Goal: Information Seeking & Learning: Learn about a topic

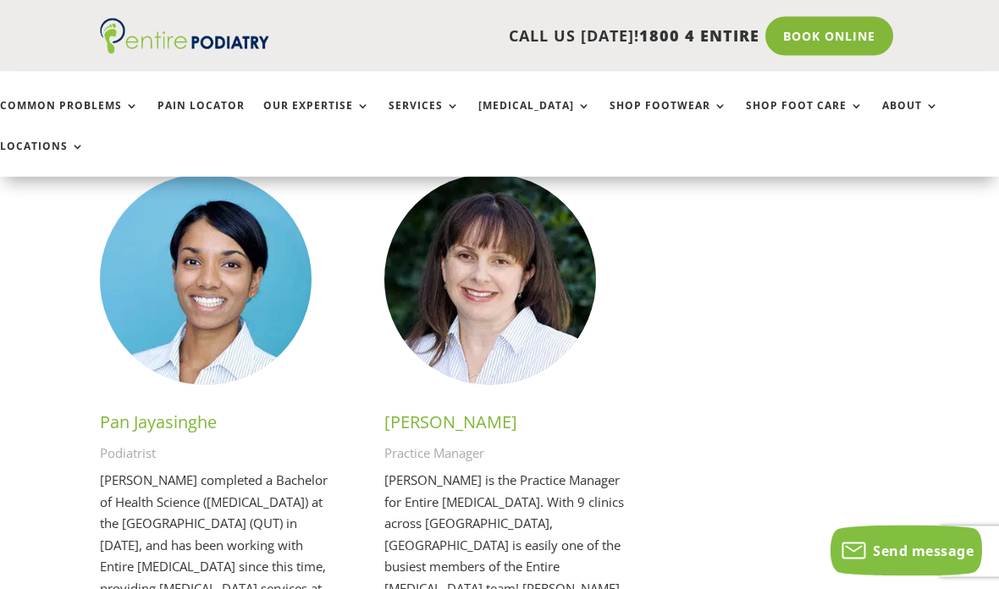
scroll to position [4007, 0]
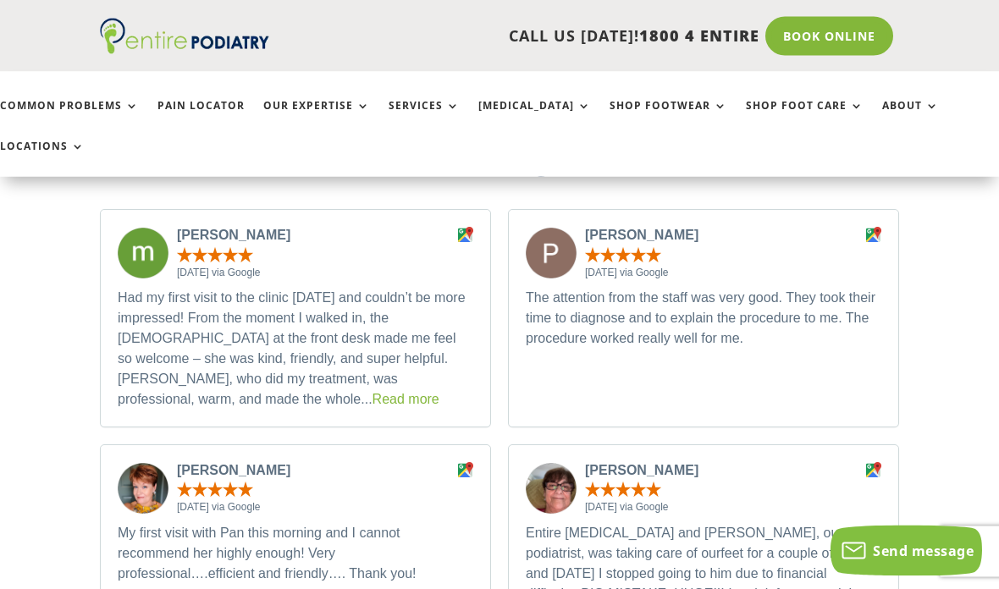
scroll to position [4678, 0]
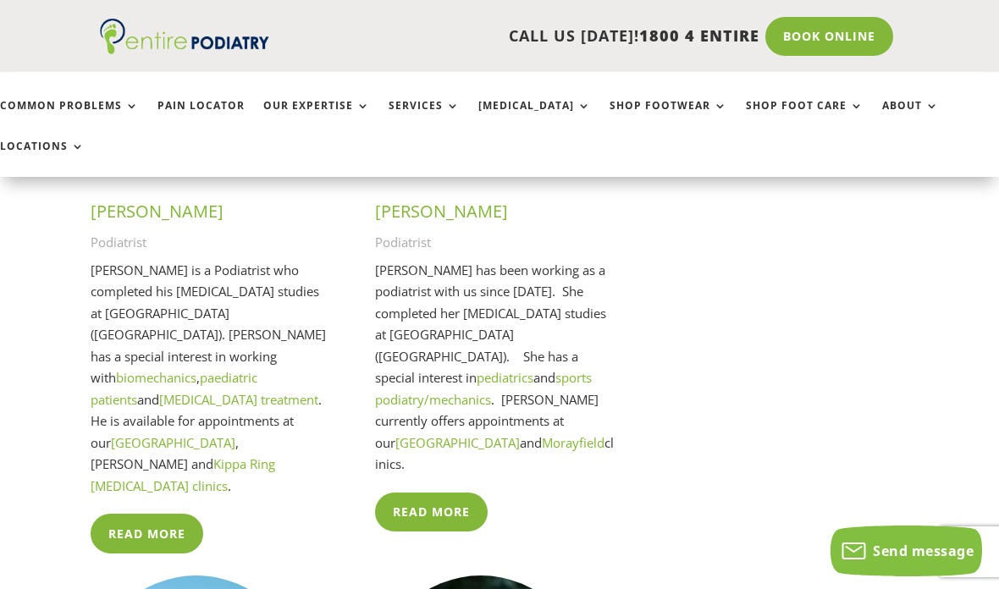
scroll to position [3596, 9]
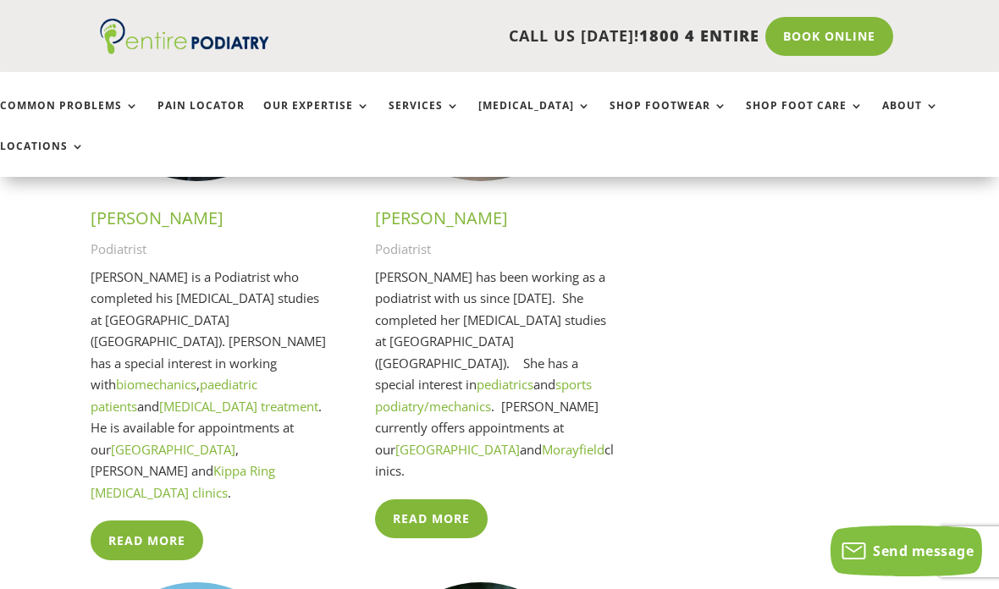
click at [125, 104] on link "Common Problems" at bounding box center [69, 118] width 139 height 36
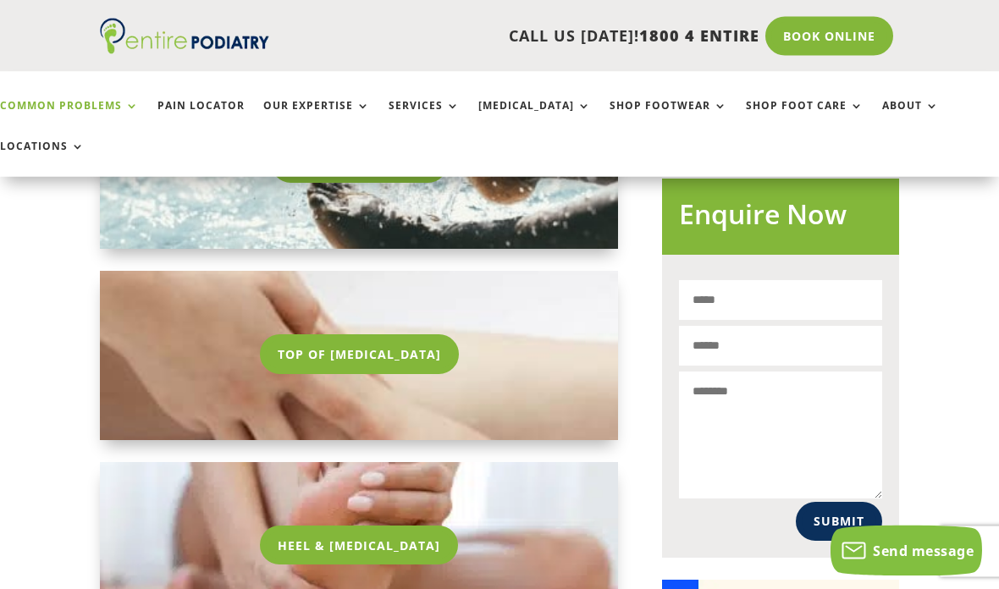
scroll to position [1011, 0]
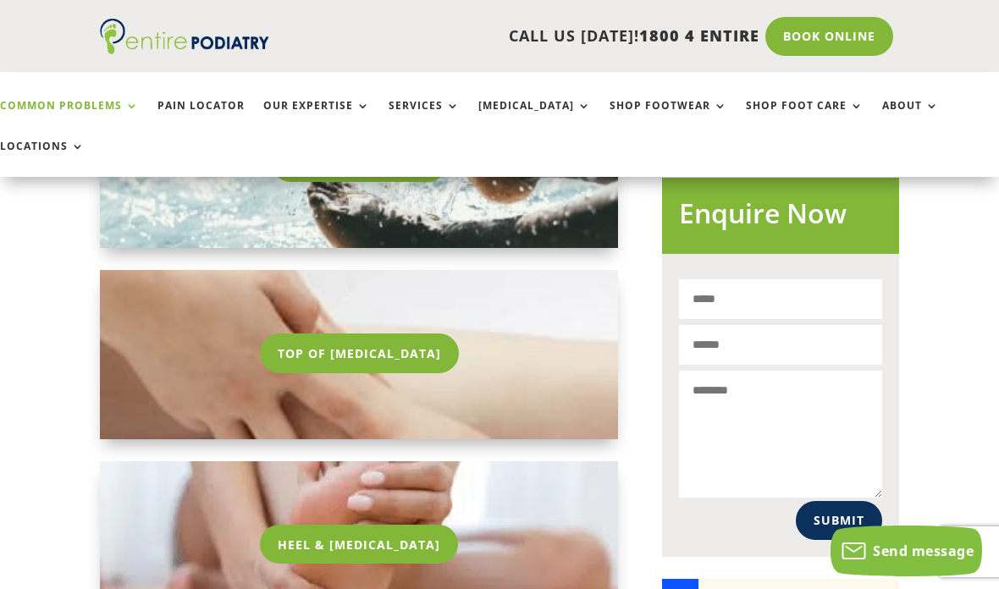
click at [350, 333] on link "Top Of Foot Pain" at bounding box center [359, 352] width 199 height 39
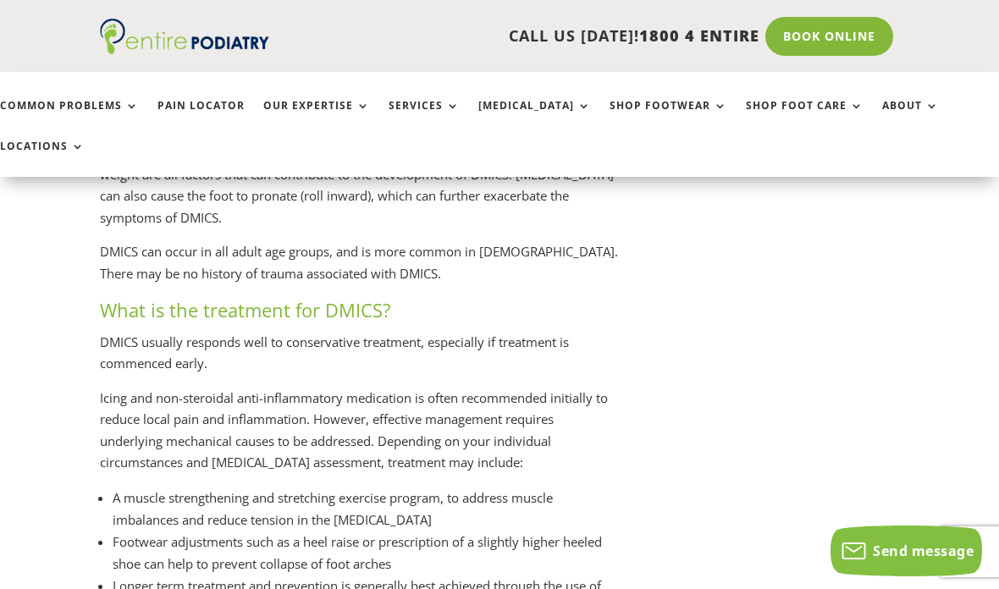
scroll to position [2687, 0]
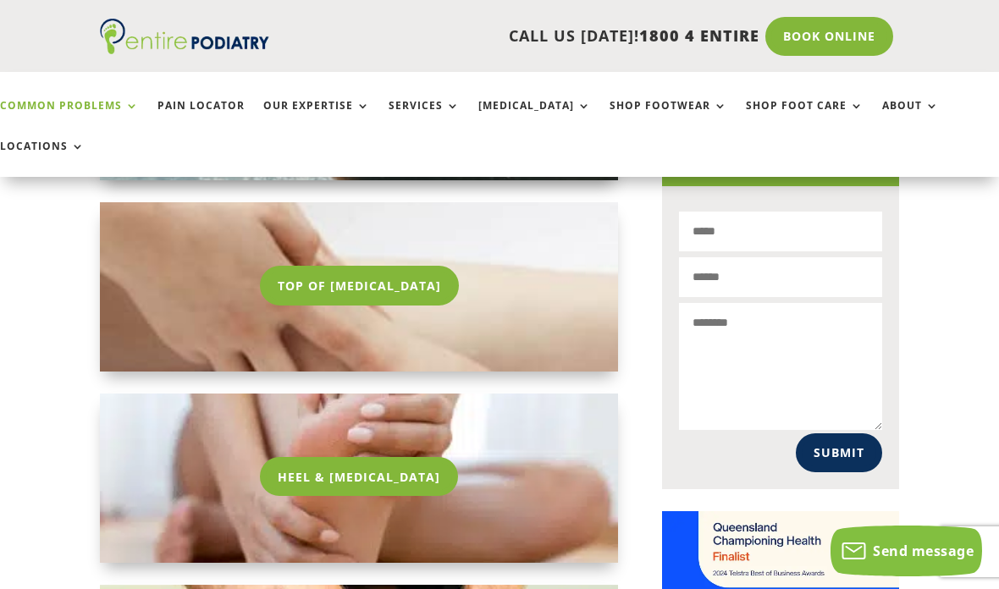
click at [663, 103] on link "Shop Footwear" at bounding box center [668, 118] width 118 height 36
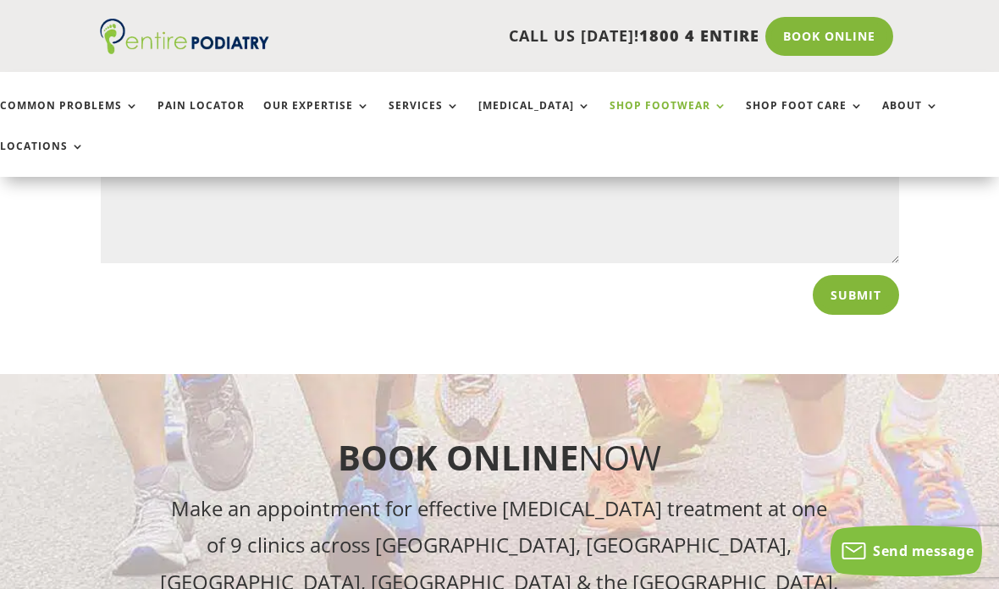
scroll to position [1703, 0]
